Goal: Task Accomplishment & Management: Manage account settings

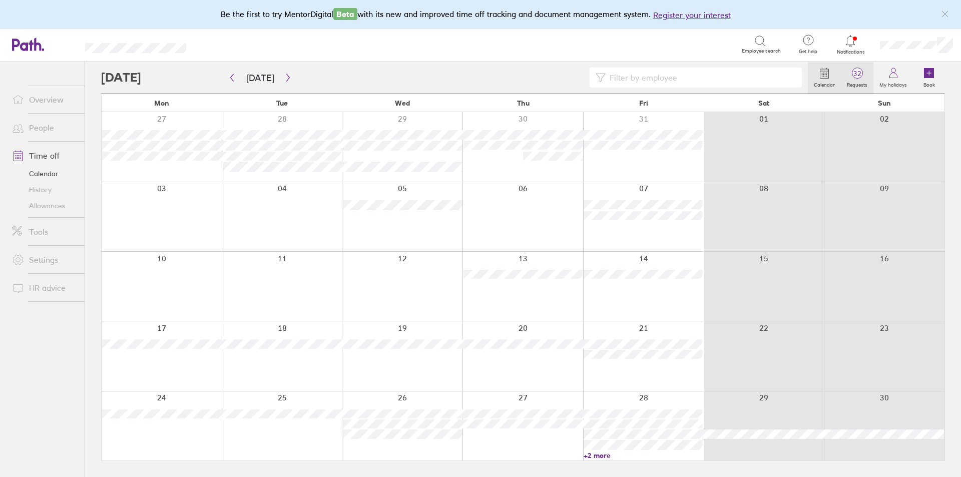
click at [846, 74] on span "32" at bounding box center [857, 74] width 33 height 8
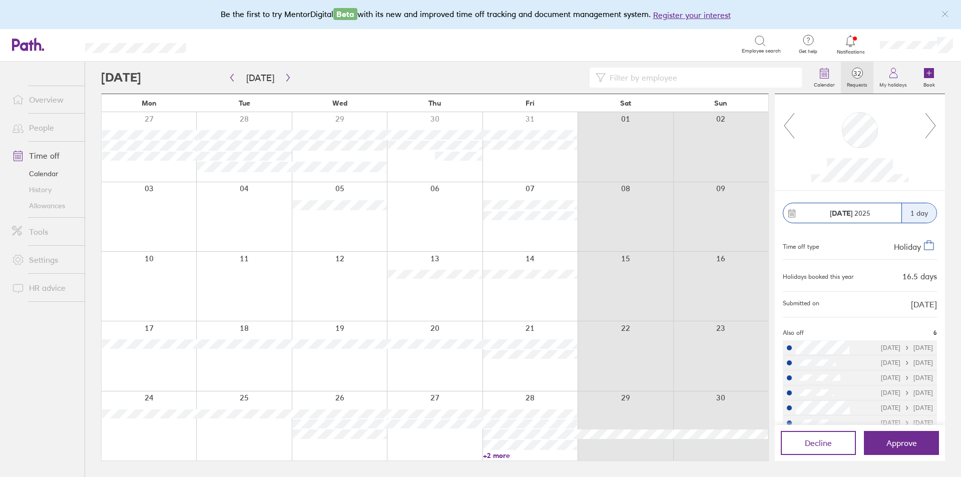
scroll to position [14, 0]
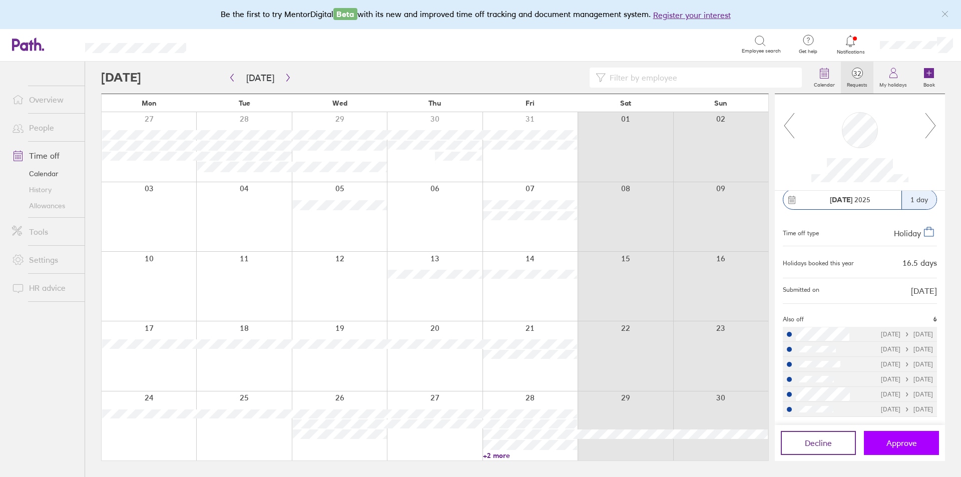
click at [910, 450] on button "Approve" at bounding box center [901, 443] width 75 height 24
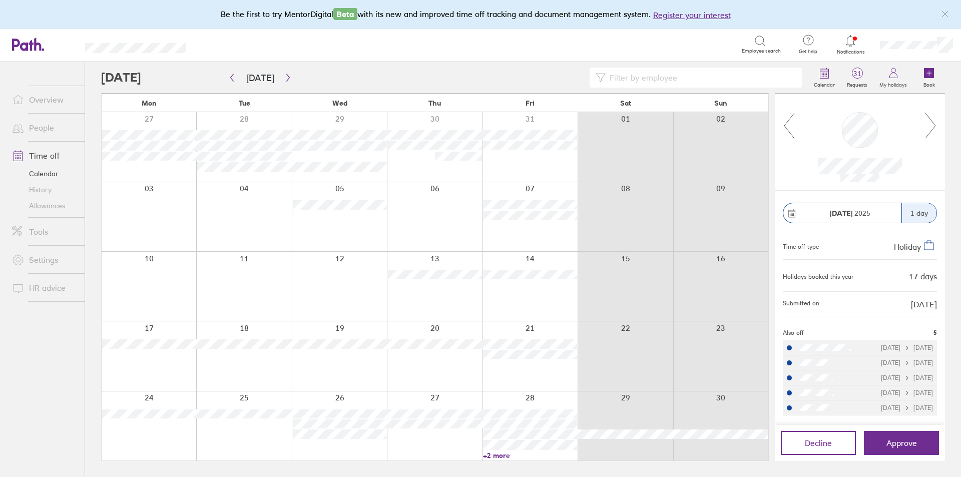
click at [923, 130] on div at bounding box center [859, 142] width 129 height 80
click at [928, 131] on icon at bounding box center [930, 125] width 13 height 27
click at [928, 130] on icon at bounding box center [930, 125] width 13 height 27
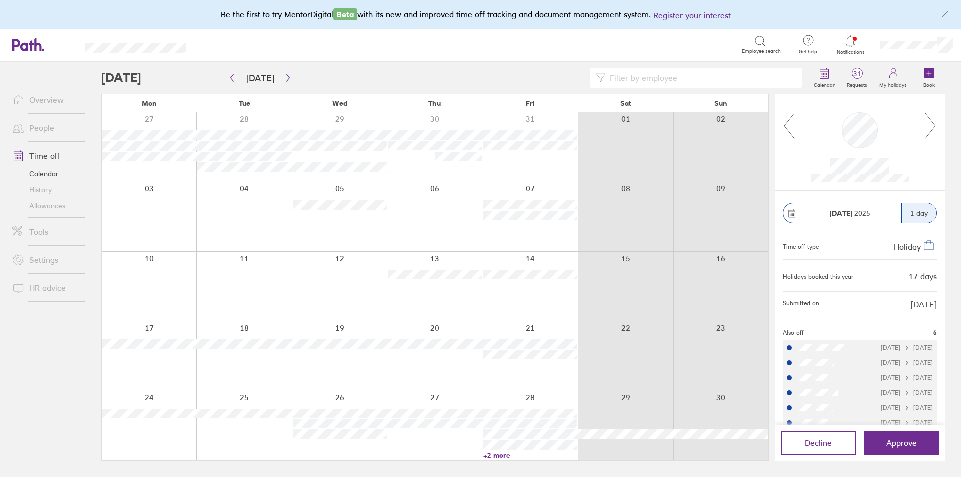
click at [928, 130] on icon at bounding box center [930, 125] width 13 height 27
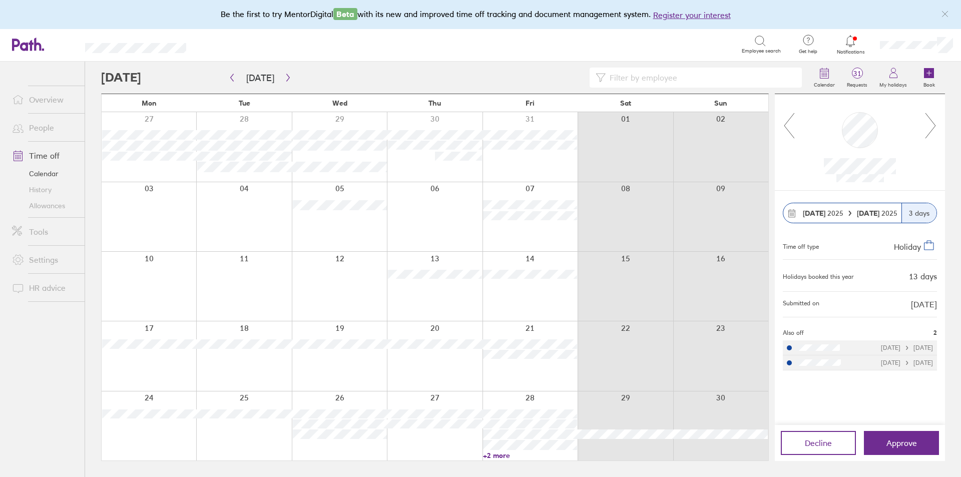
click at [927, 131] on icon at bounding box center [930, 125] width 13 height 27
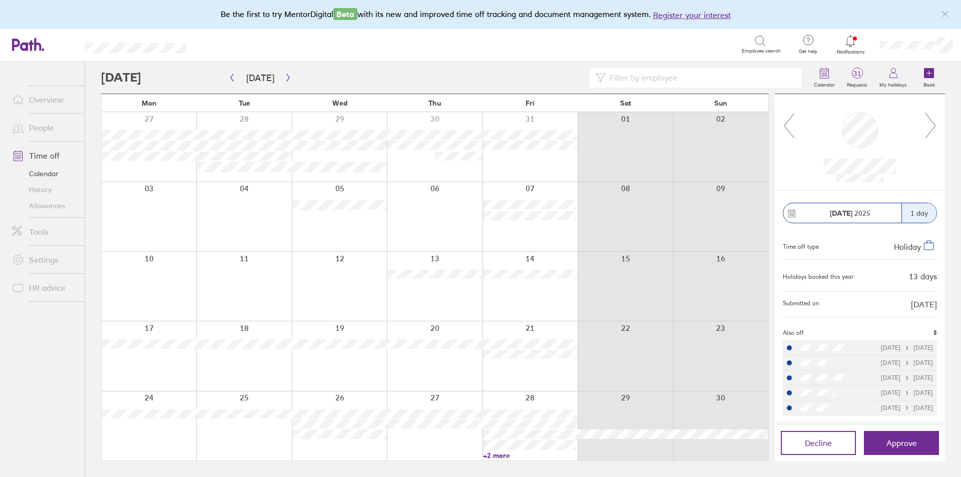
click at [927, 131] on icon at bounding box center [930, 125] width 13 height 27
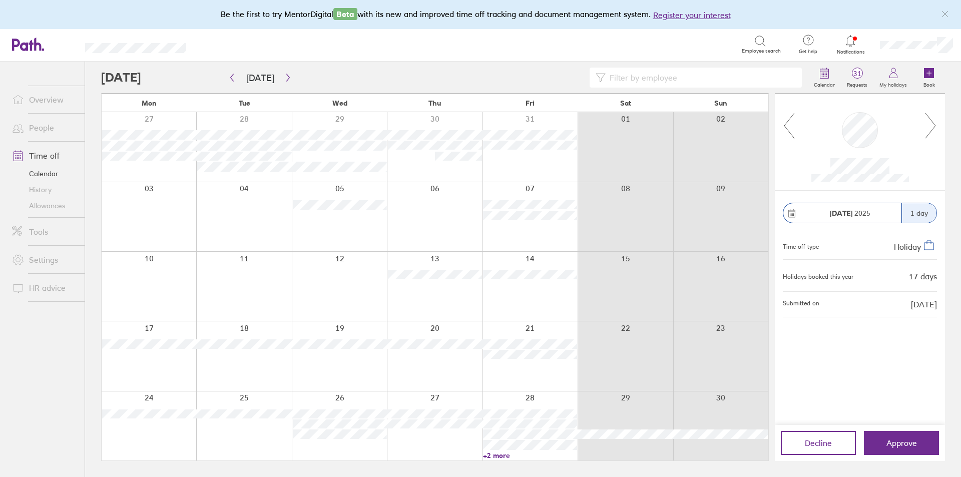
click at [927, 131] on icon at bounding box center [930, 125] width 13 height 27
drag, startPoint x: 927, startPoint y: 131, endPoint x: 905, endPoint y: 188, distance: 61.2
click at [905, 188] on div at bounding box center [860, 142] width 170 height 97
click at [930, 449] on button "Approve" at bounding box center [901, 443] width 75 height 24
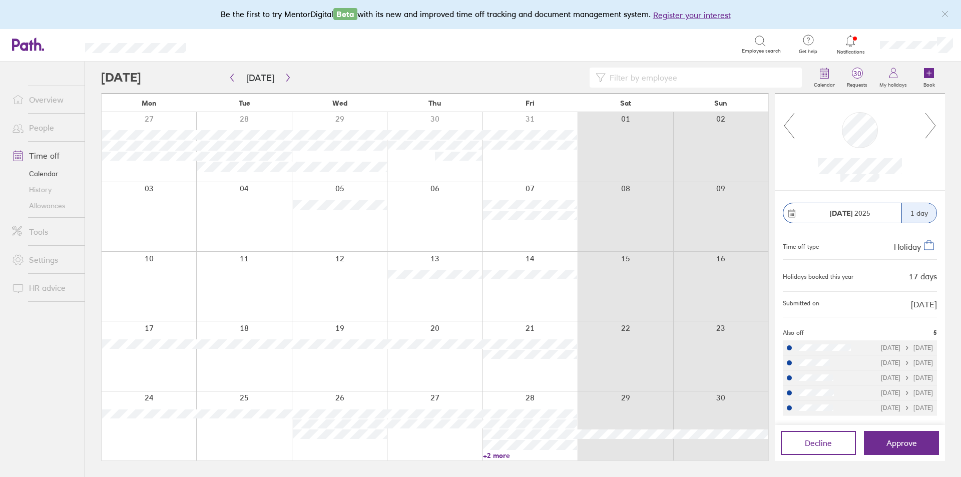
click at [932, 121] on icon at bounding box center [930, 125] width 13 height 27
click at [932, 121] on icon at bounding box center [930, 125] width 10 height 25
click at [929, 126] on icon at bounding box center [930, 125] width 13 height 27
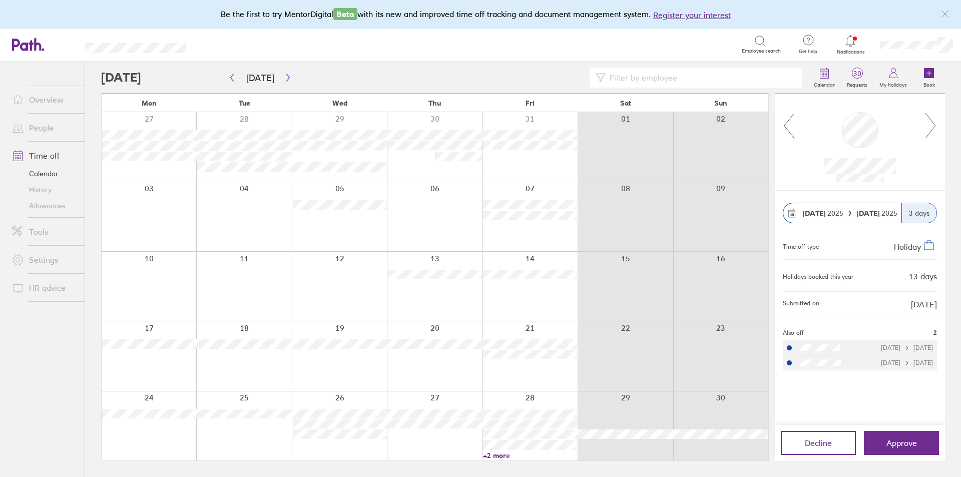
click at [929, 126] on icon at bounding box center [930, 125] width 13 height 27
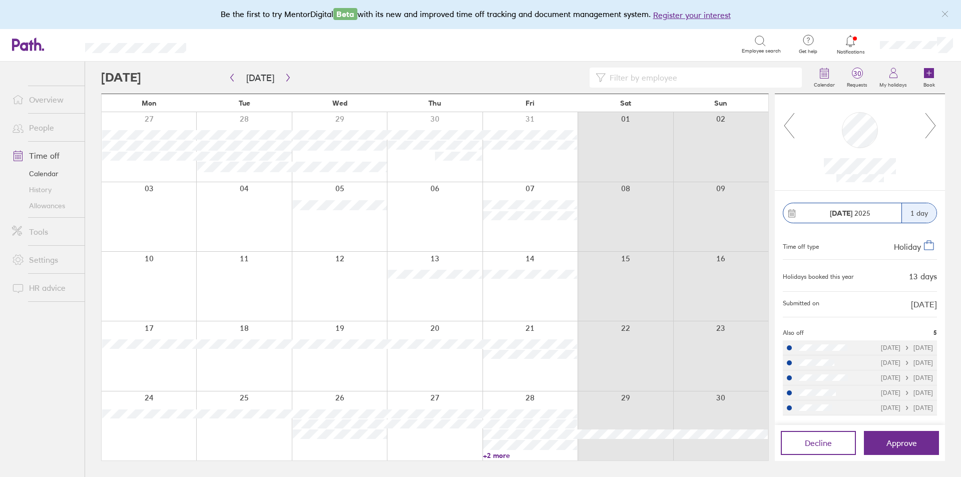
click at [929, 126] on icon at bounding box center [930, 125] width 13 height 27
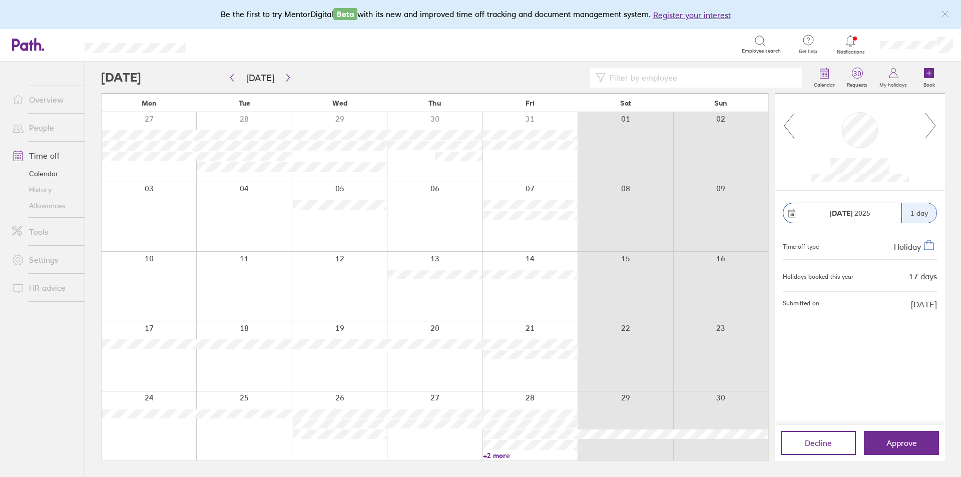
click at [929, 126] on icon at bounding box center [930, 125] width 13 height 27
click at [929, 125] on icon at bounding box center [930, 125] width 13 height 27
click at [792, 122] on icon at bounding box center [789, 125] width 13 height 27
click at [939, 129] on div at bounding box center [860, 142] width 170 height 97
click at [931, 125] on icon at bounding box center [930, 125] width 13 height 27
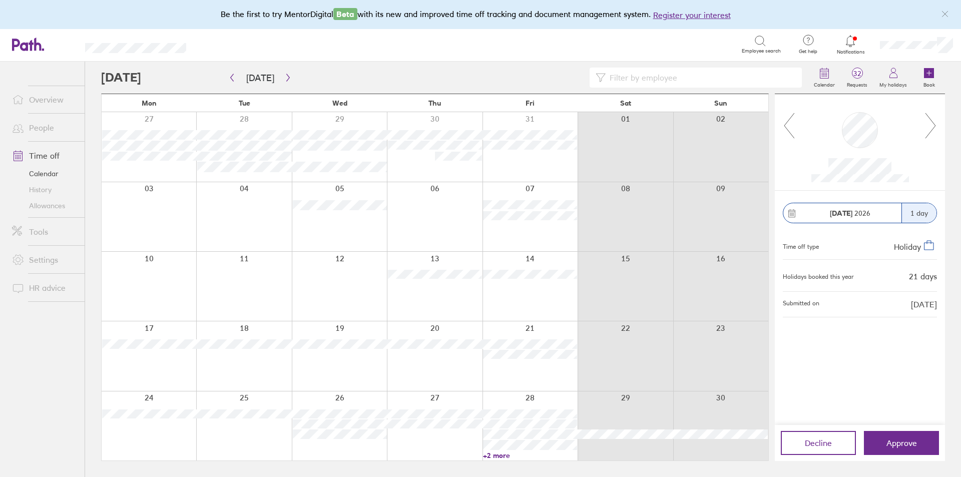
click at [933, 130] on icon at bounding box center [930, 125] width 13 height 27
click at [928, 122] on icon at bounding box center [930, 125] width 13 height 27
click at [928, 124] on icon at bounding box center [930, 125] width 13 height 27
click at [930, 123] on icon at bounding box center [930, 125] width 13 height 27
click at [930, 126] on icon at bounding box center [930, 125] width 13 height 27
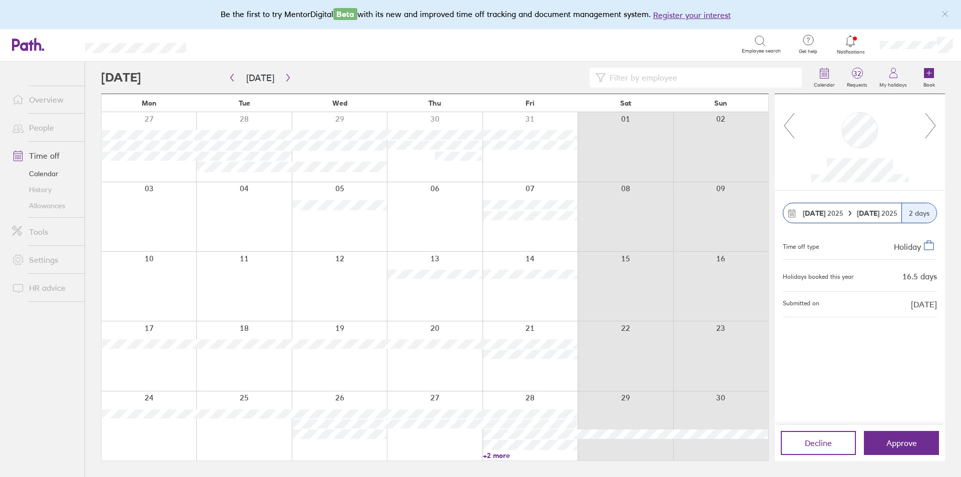
click at [925, 120] on icon at bounding box center [930, 125] width 13 height 27
click at [928, 124] on icon at bounding box center [930, 125] width 13 height 27
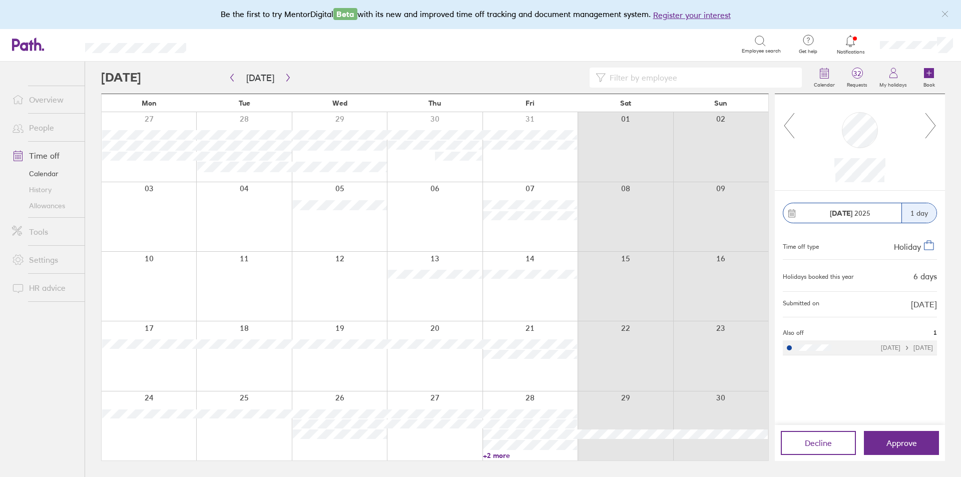
click at [928, 124] on icon at bounding box center [930, 125] width 13 height 27
click at [930, 126] on icon at bounding box center [930, 125] width 13 height 27
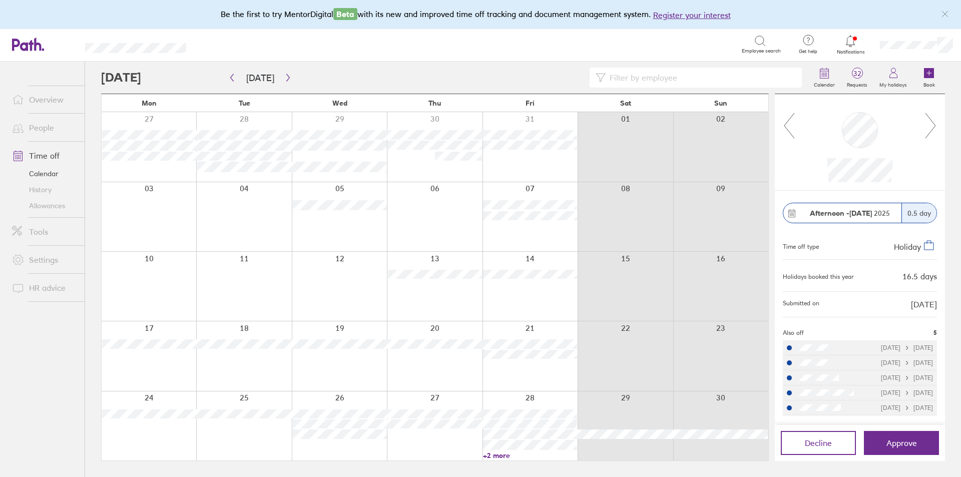
click at [930, 126] on icon at bounding box center [930, 125] width 13 height 27
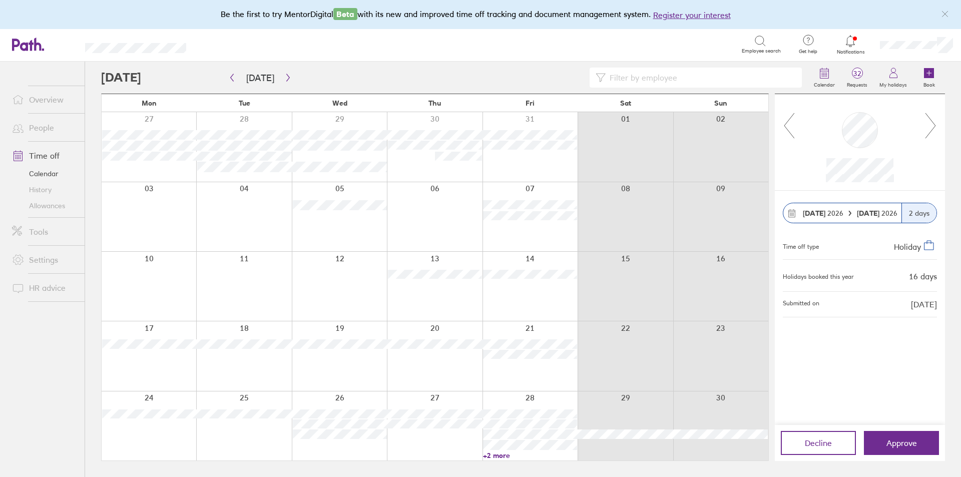
click at [932, 129] on icon at bounding box center [930, 125] width 10 height 25
